Goal: Information Seeking & Learning: Learn about a topic

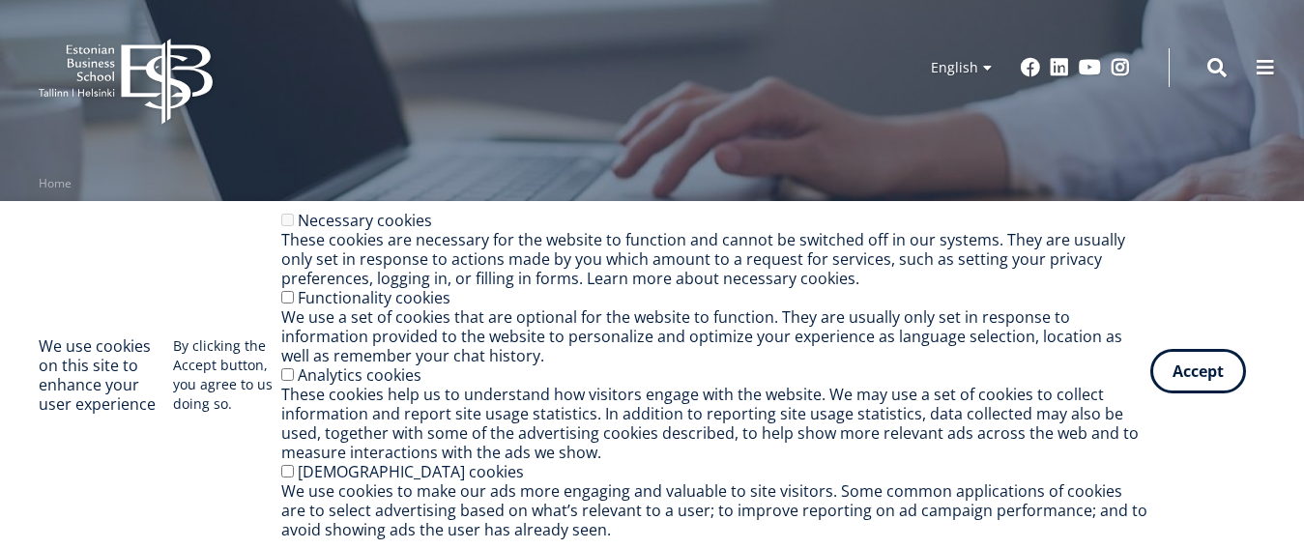
click at [1215, 385] on button "Accept" at bounding box center [1198, 371] width 96 height 44
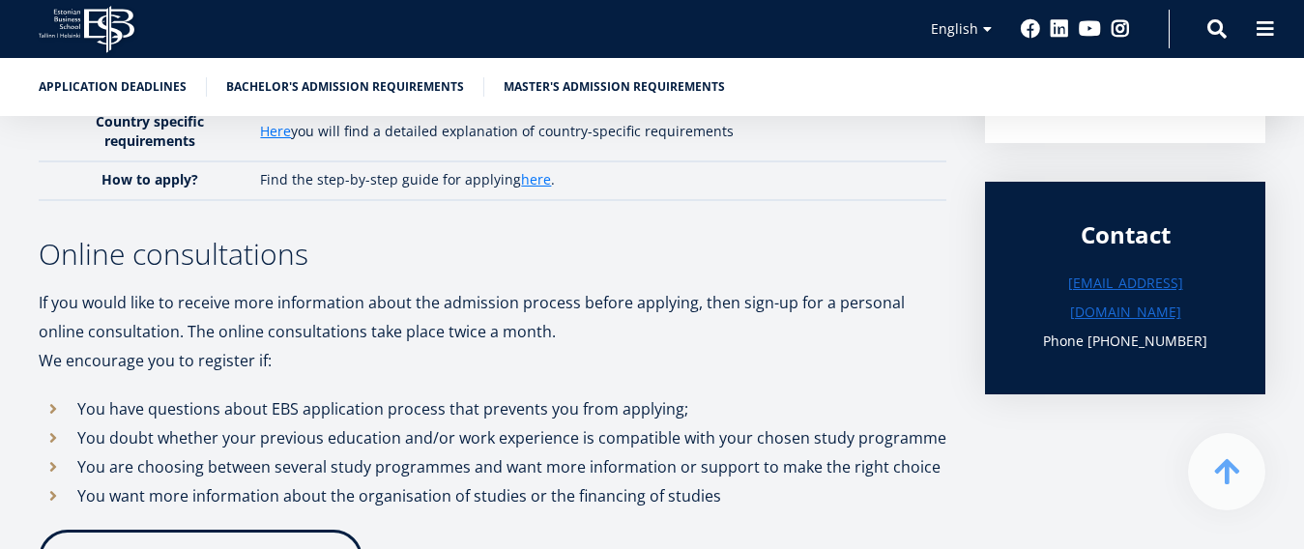
scroll to position [483, 0]
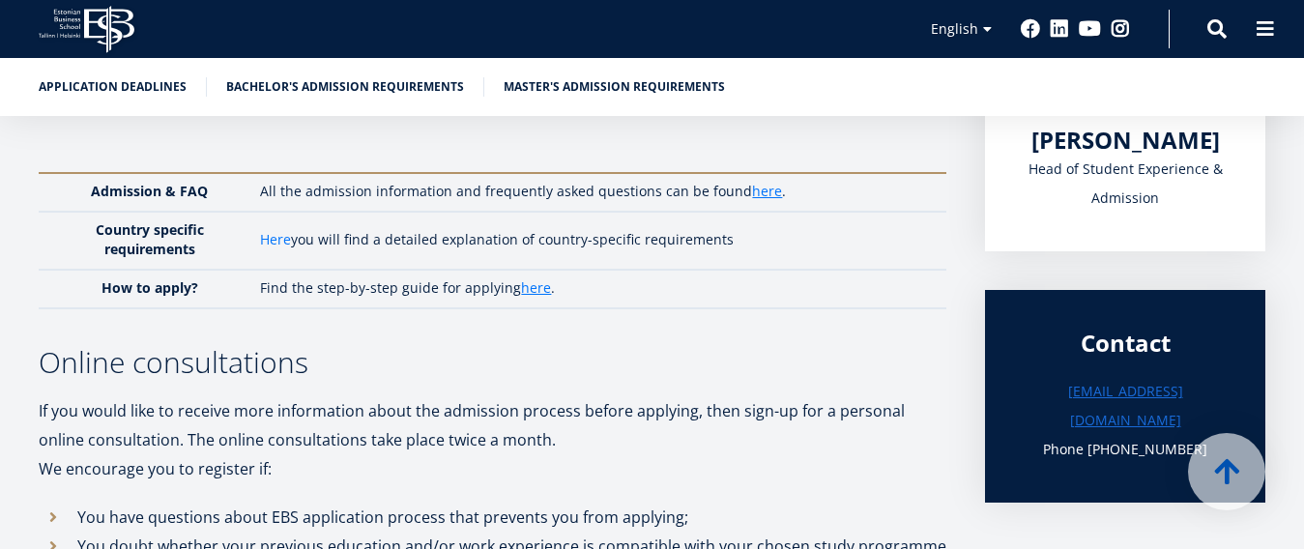
click at [275, 237] on link "Here" at bounding box center [275, 239] width 31 height 19
drag, startPoint x: 760, startPoint y: 240, endPoint x: 244, endPoint y: 248, distance: 516.1
click at [244, 248] on tr "Country specific requirements Here you will find a detailed explanation of coun…" at bounding box center [492, 241] width 907 height 58
click at [232, 228] on td "Country specific requirements" at bounding box center [145, 241] width 212 height 58
click at [594, 92] on link "Master's admission requirements" at bounding box center [613, 84] width 221 height 19
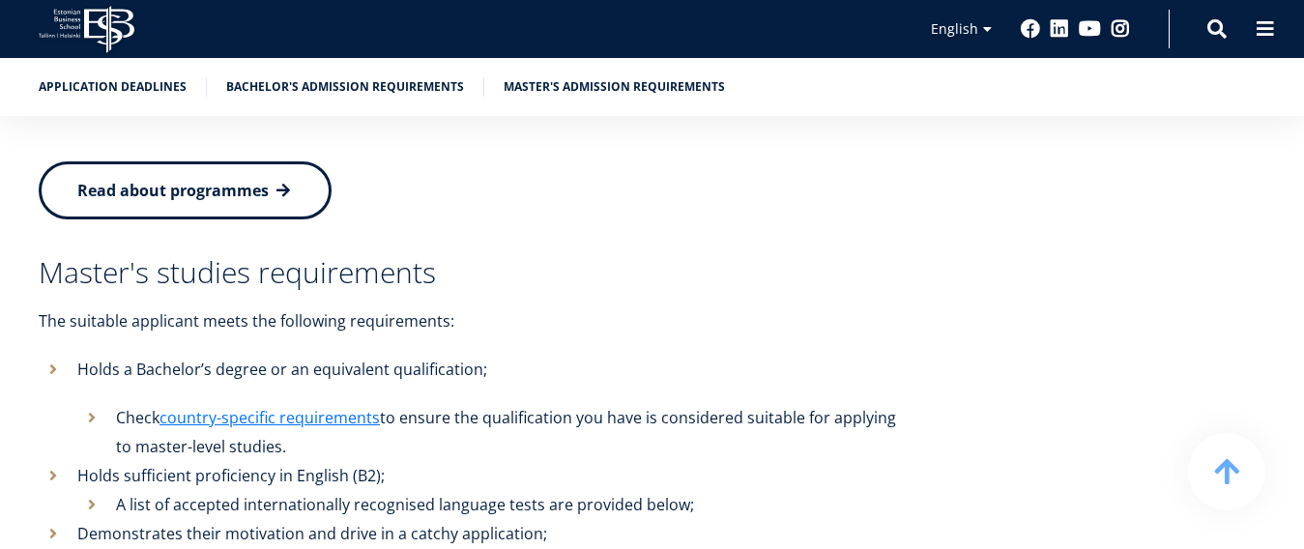
scroll to position [4178, 0]
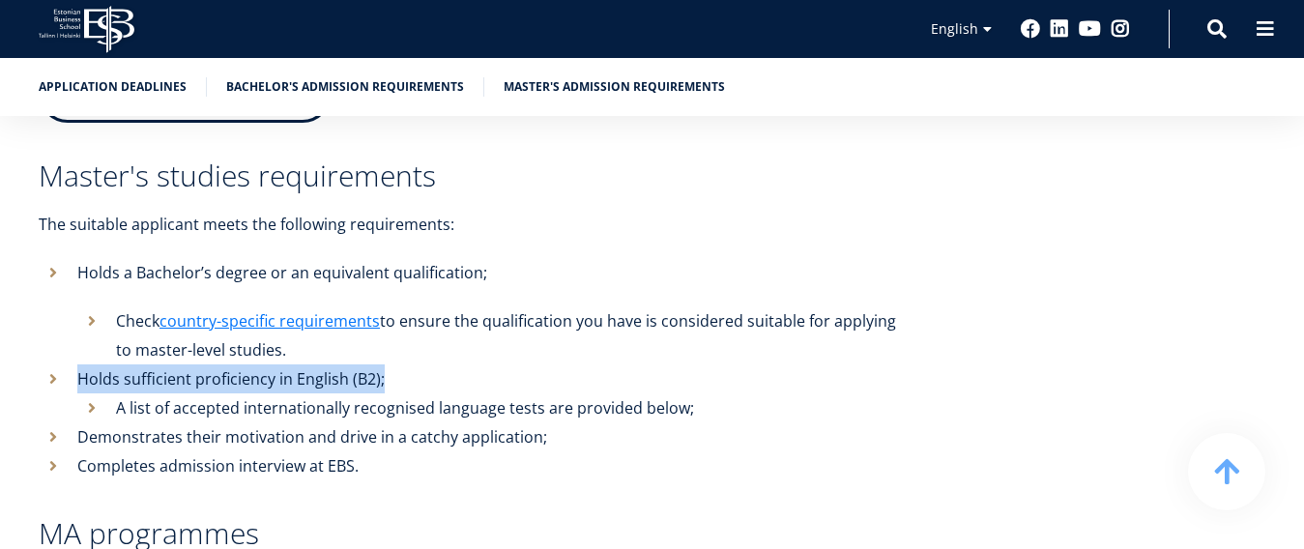
drag, startPoint x: 400, startPoint y: 295, endPoint x: 72, endPoint y: 301, distance: 327.7
click at [72, 364] on li "Holds sufficient proficiency in English (B2); A list of accepted internationall…" at bounding box center [498, 393] width 918 height 58
click at [446, 364] on li "Holds sufficient proficiency in English (B2); A list of accepted internationall…" at bounding box center [498, 393] width 918 height 58
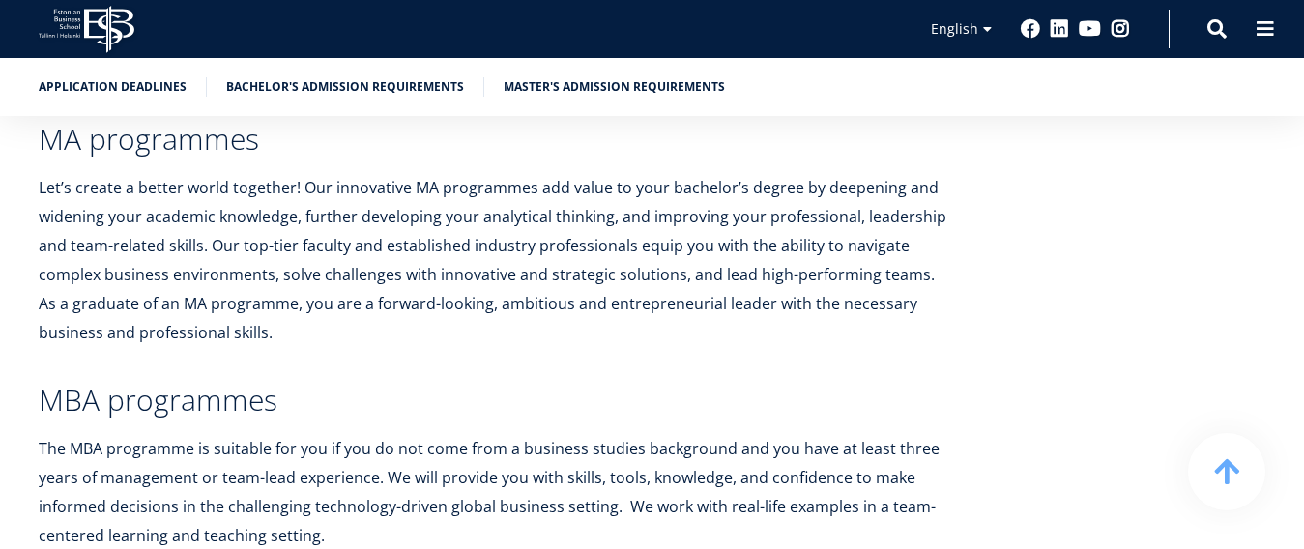
scroll to position [3791, 0]
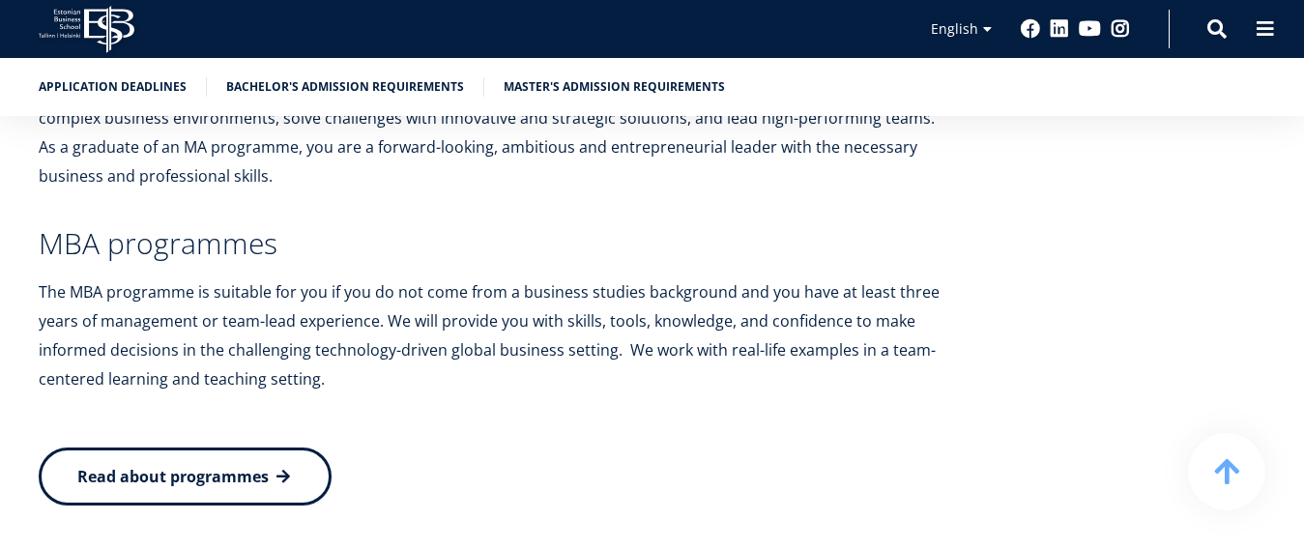
click at [316, 447] on link "Read about programmes" at bounding box center [185, 476] width 293 height 58
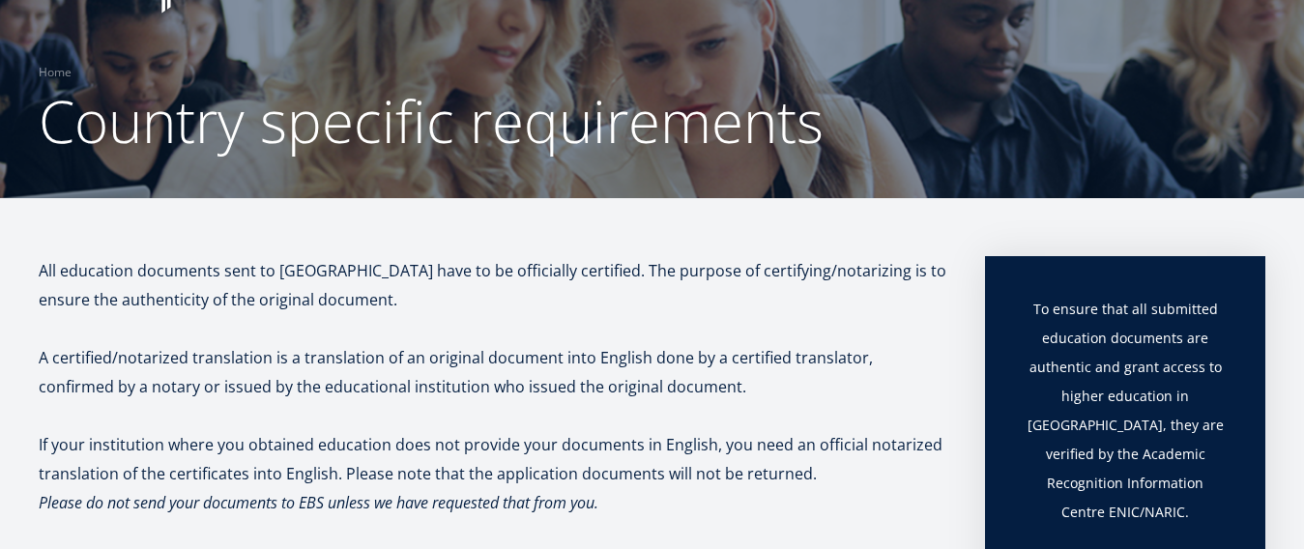
scroll to position [71, 0]
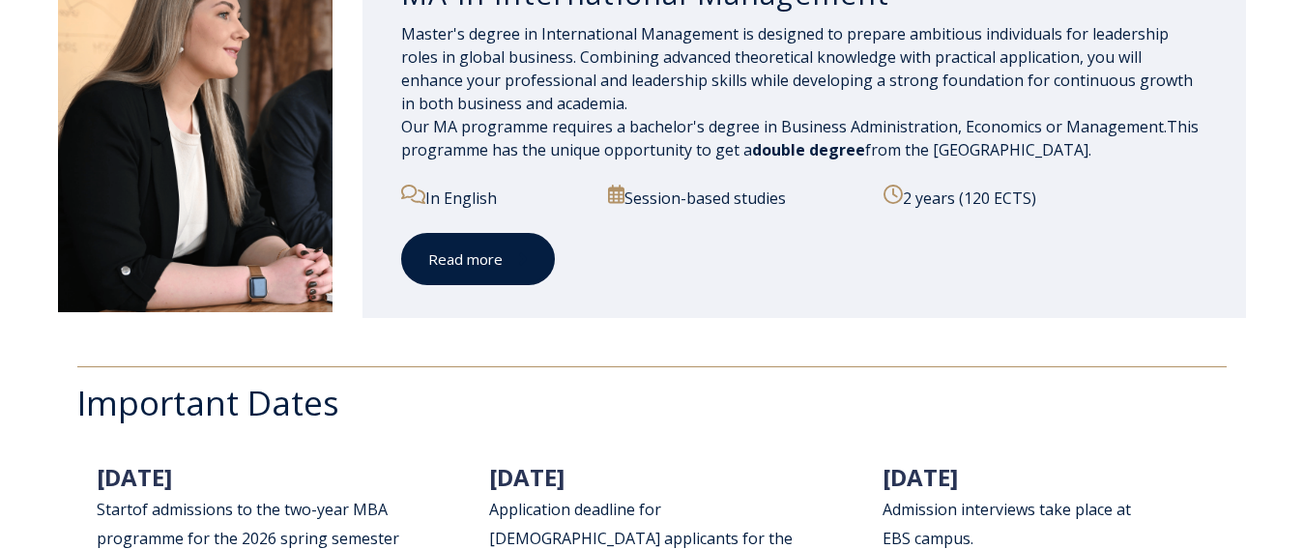
scroll to position [2029, 0]
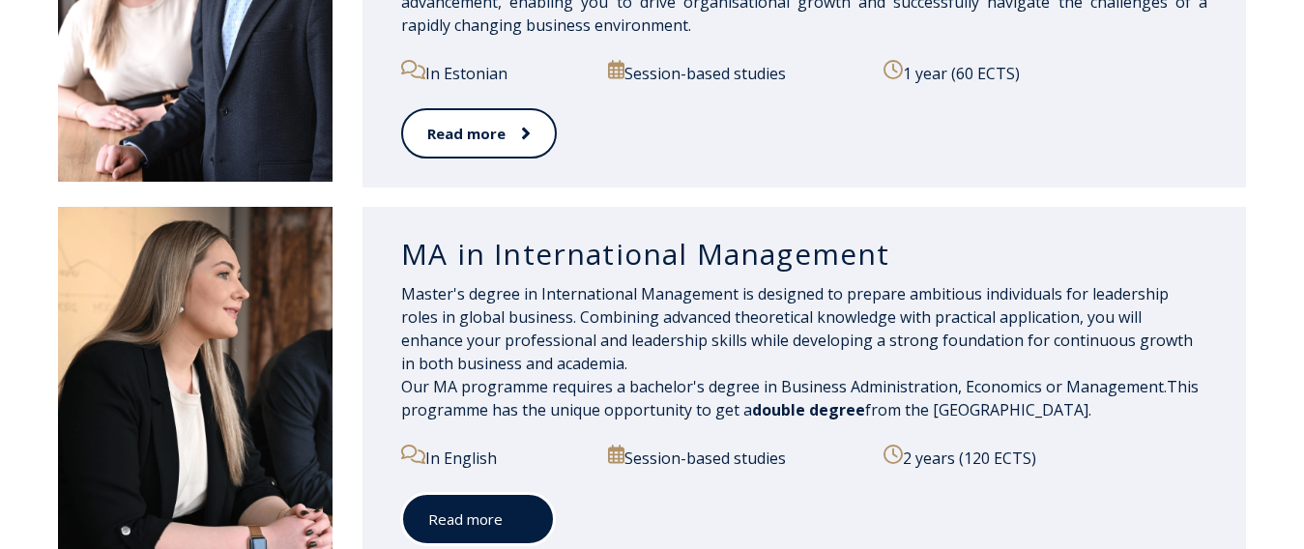
click at [455, 501] on link "Read more" at bounding box center [478, 519] width 154 height 53
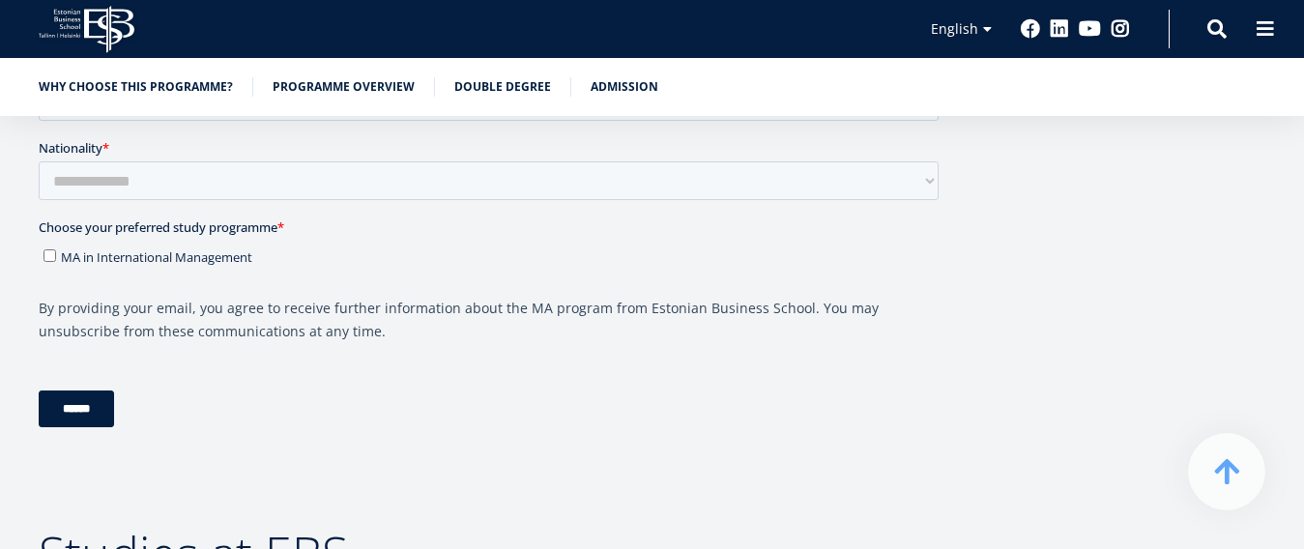
scroll to position [3093, 0]
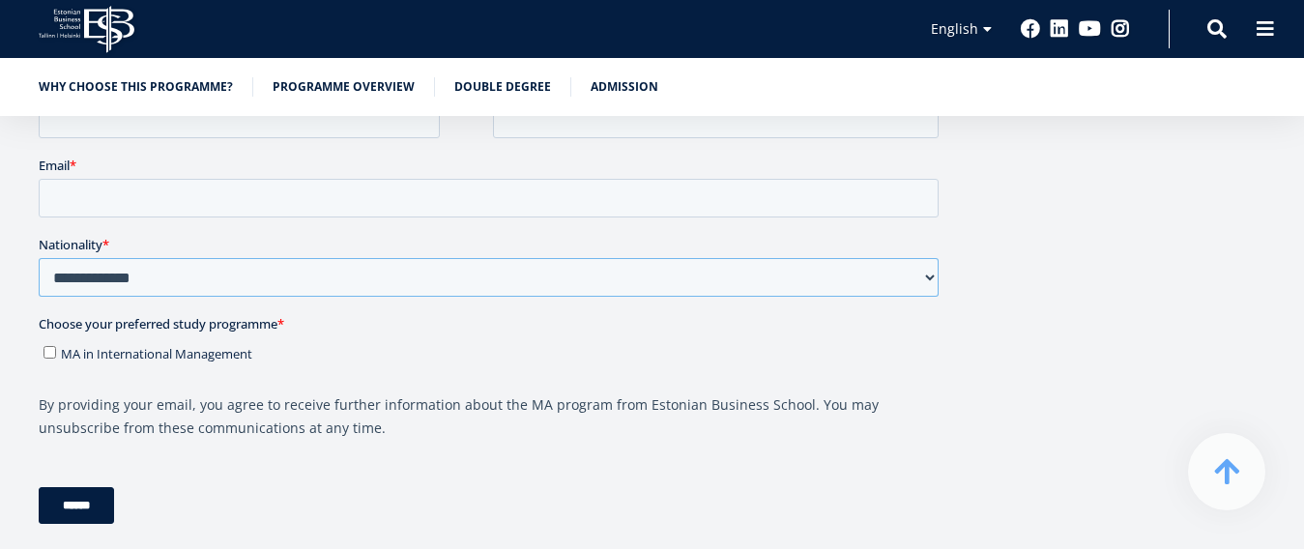
click at [513, 269] on select "**********" at bounding box center [489, 277] width 900 height 39
select select "********"
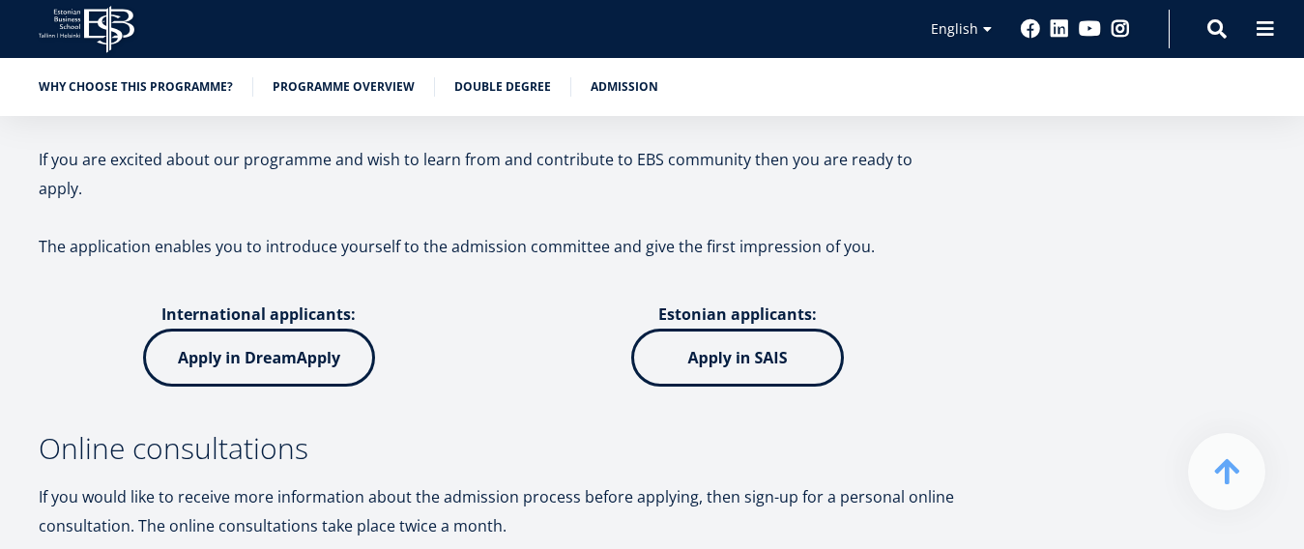
scroll to position [6088, 0]
